Goal: Complete application form

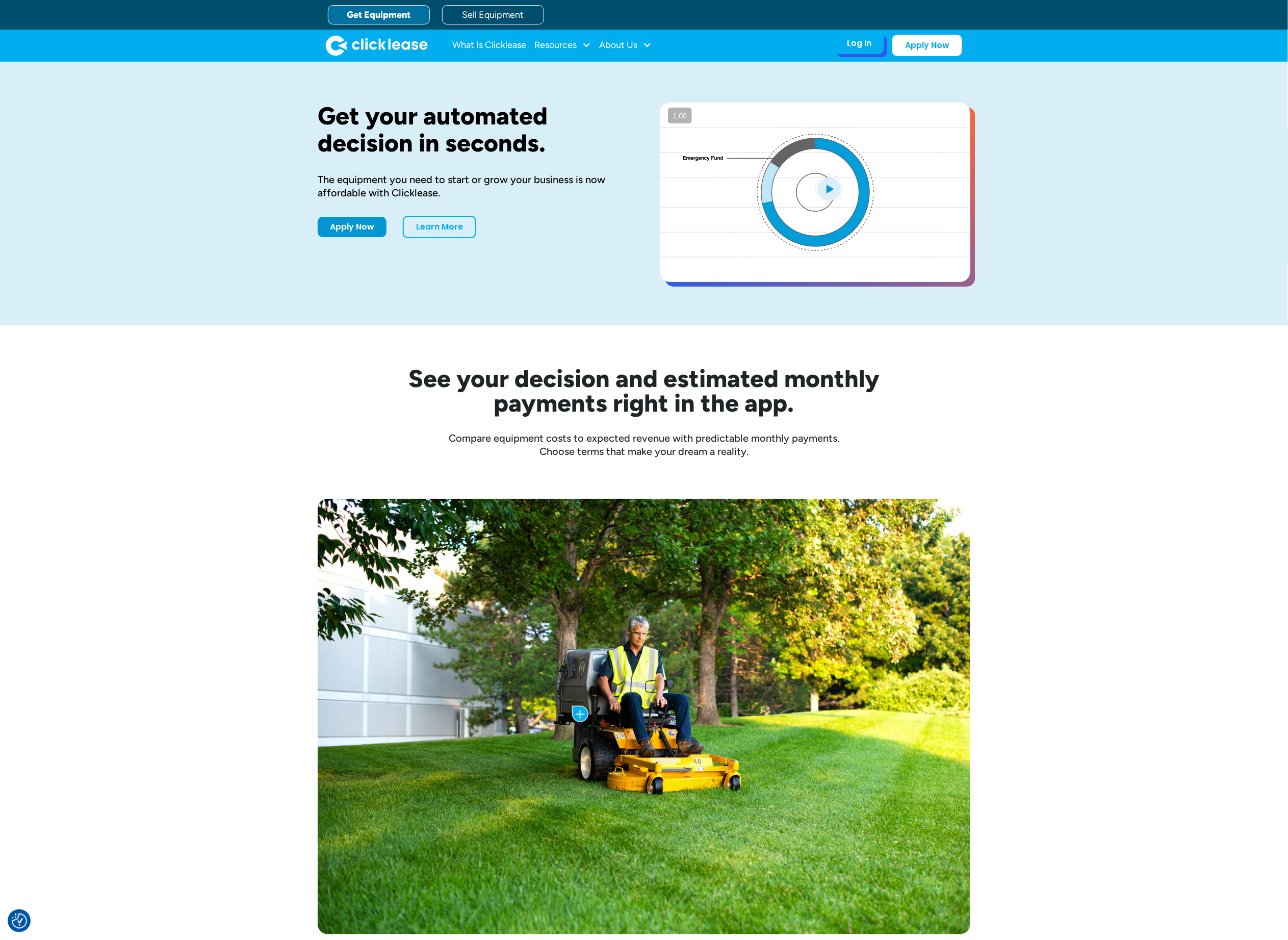
click at [852, 43] on div "Log In" at bounding box center [858, 43] width 24 height 10
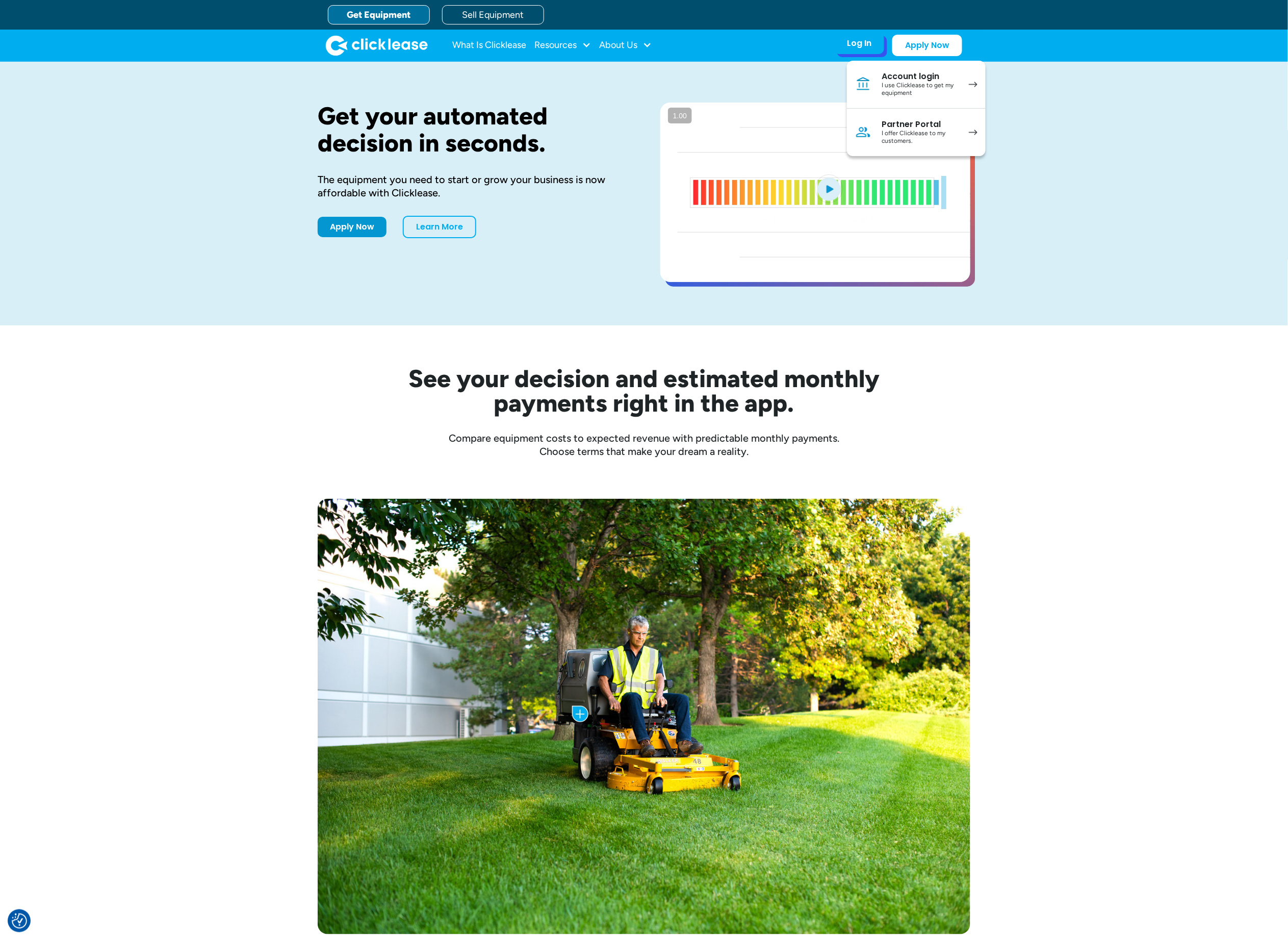
click at [915, 126] on div "Partner Portal" at bounding box center [920, 124] width 77 height 10
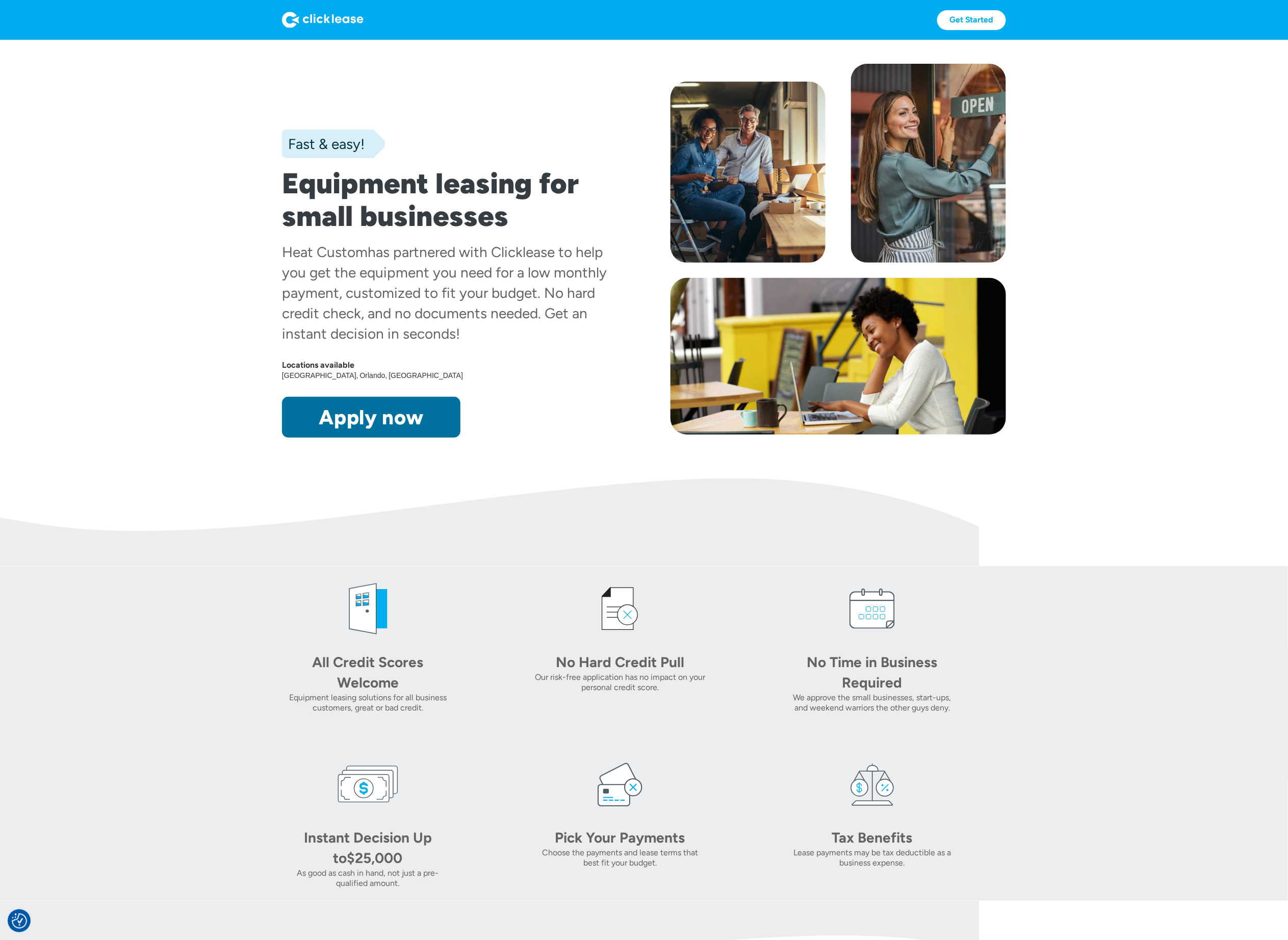
click at [420, 423] on link "Apply now" at bounding box center [372, 417] width 179 height 41
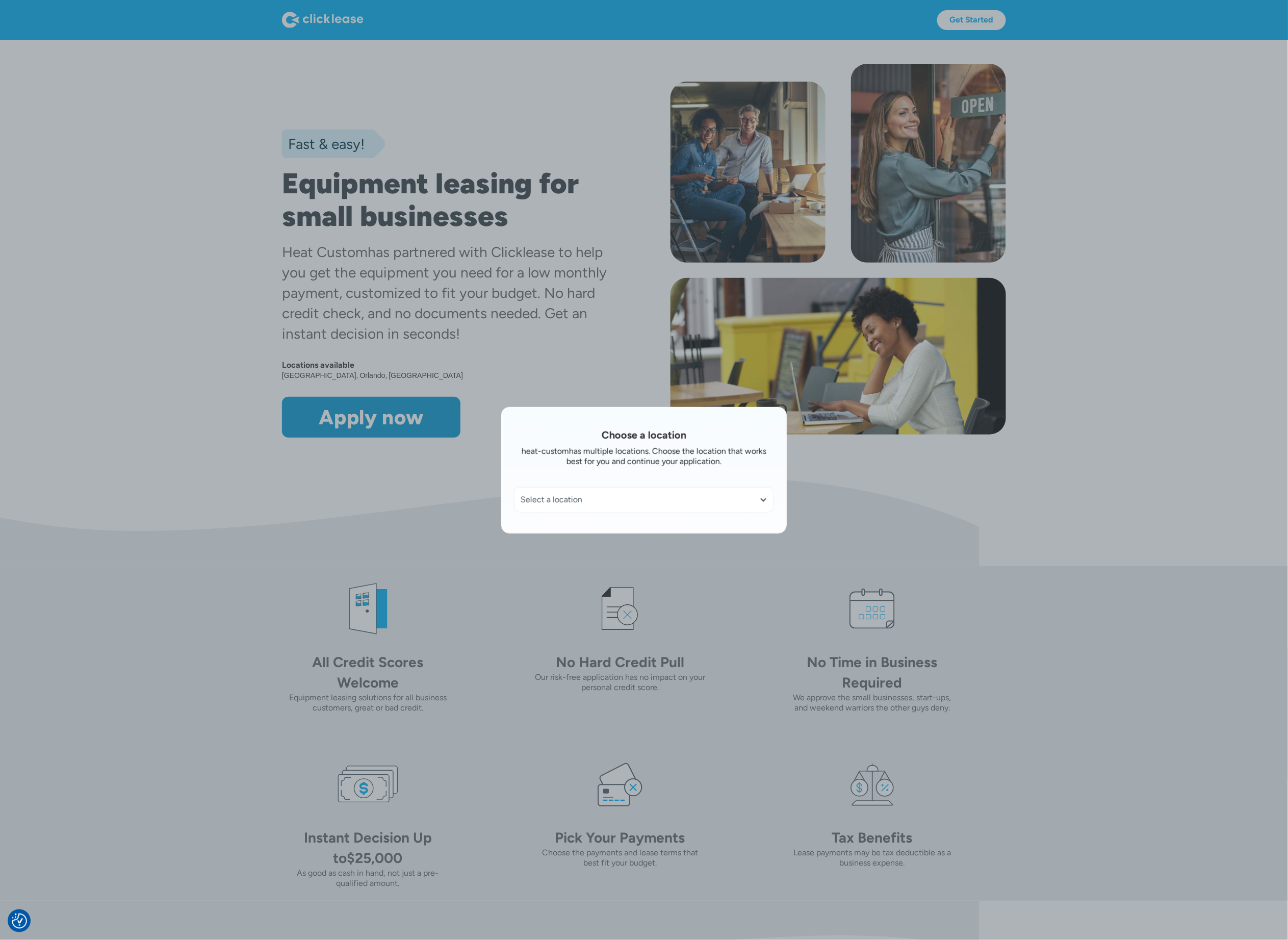
click at [641, 501] on div "Select a location" at bounding box center [644, 499] width 247 height 10
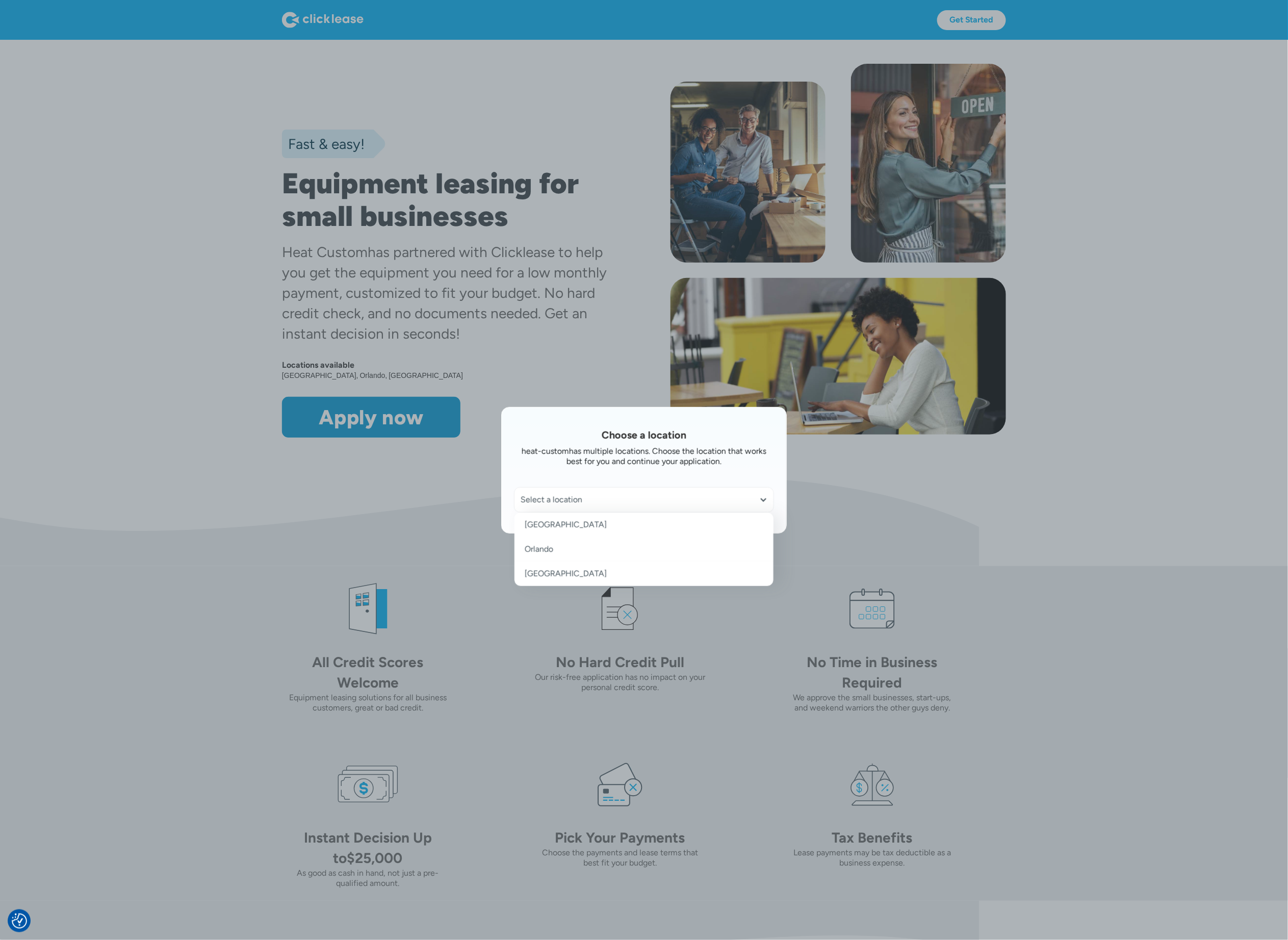
click at [595, 550] on link "Orlando" at bounding box center [644, 549] width 259 height 24
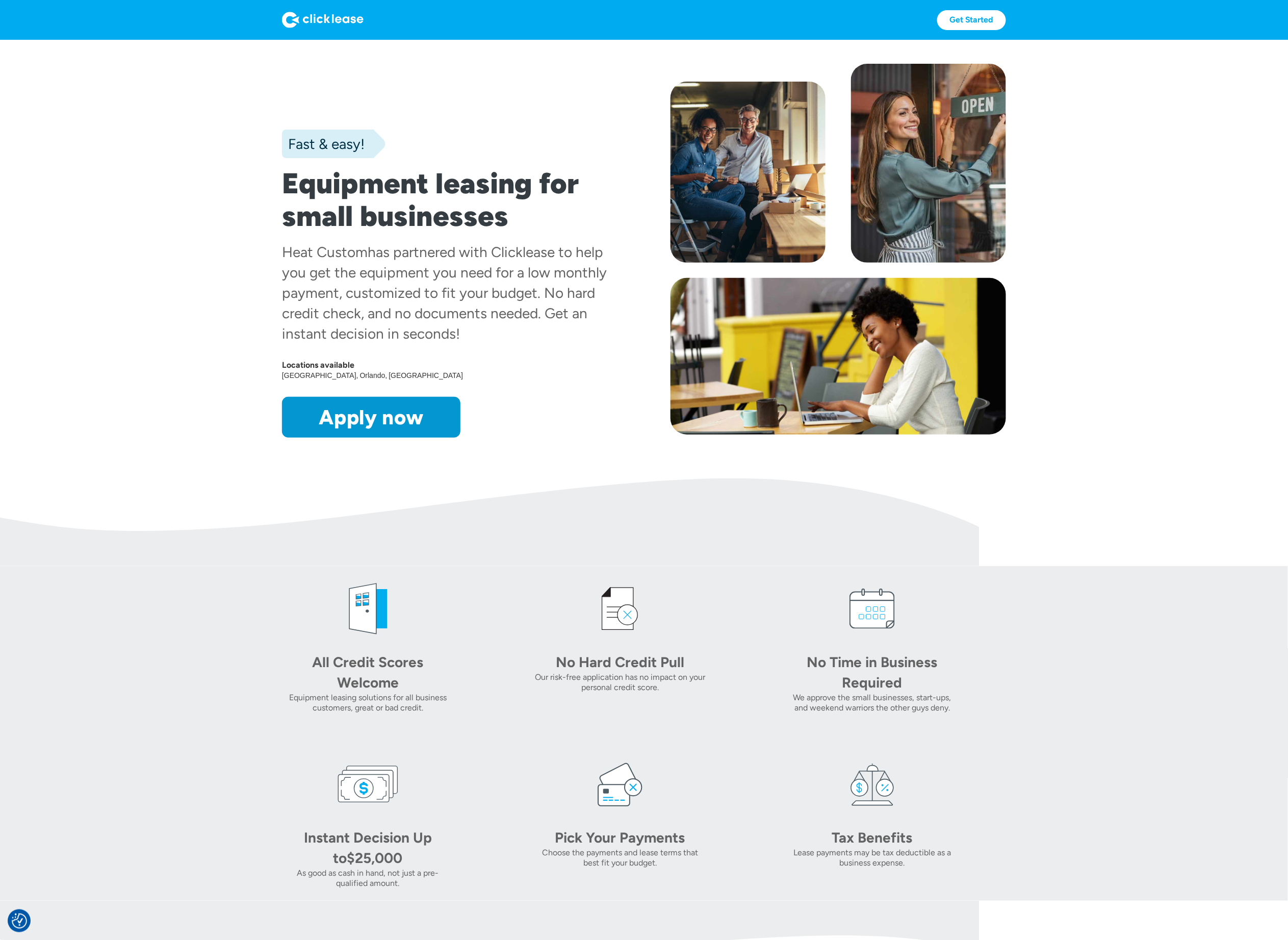
click at [180, 97] on section "Fast & easy! Equipment leasing for small businesses Heat Custom has partnered w…" at bounding box center [644, 259] width 1288 height 438
click at [165, 296] on section "Fast & easy! Equipment leasing for small businesses Heat Custom has partnered w…" at bounding box center [644, 259] width 1288 height 438
